Goal: Information Seeking & Learning: Learn about a topic

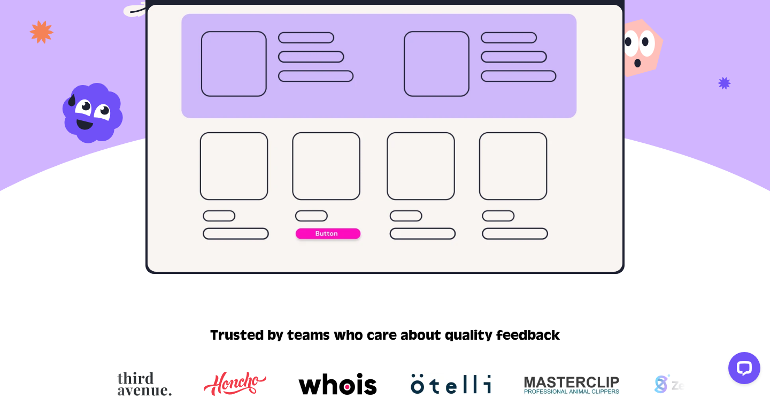
scroll to position [200, 0]
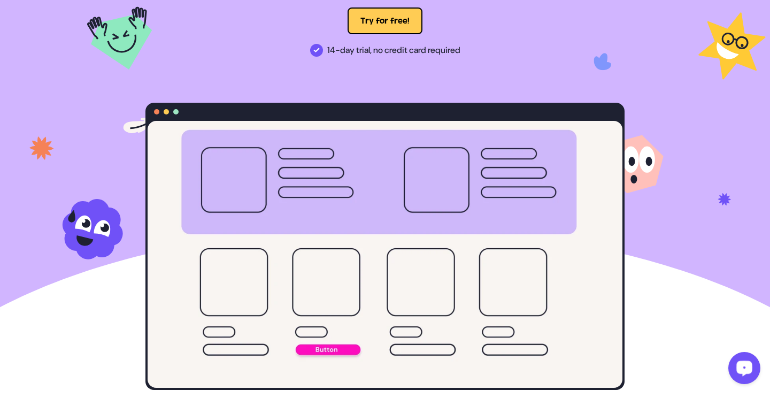
click at [743, 367] on icon "Open LiveChat chat widget" at bounding box center [745, 367] width 10 height 7
click at [481, 179] on video at bounding box center [385, 254] width 475 height 267
click at [447, 85] on div at bounding box center [384, 233] width 479 height 315
click at [397, 62] on div "Collect website feedback at lightning speed Your client drops a pin where they …" at bounding box center [385, 136] width 496 height 508
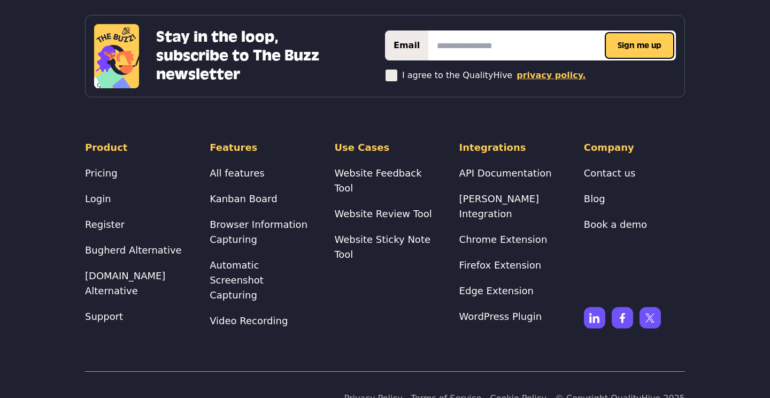
scroll to position [4224, 0]
click at [86, 167] on link "Pricing" at bounding box center [101, 172] width 33 height 11
